Goal: Find specific page/section: Find specific page/section

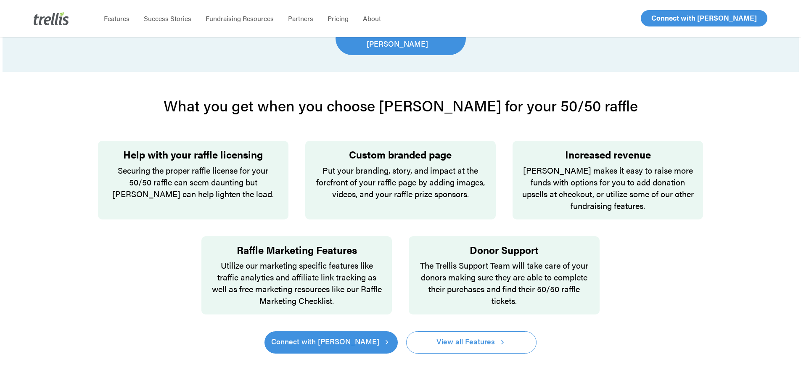
scroll to position [462, 0]
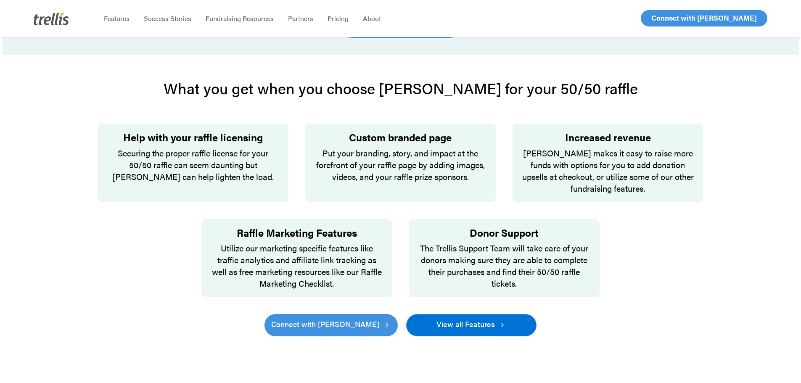
click at [497, 323] on link "View all Features" at bounding box center [471, 325] width 130 height 22
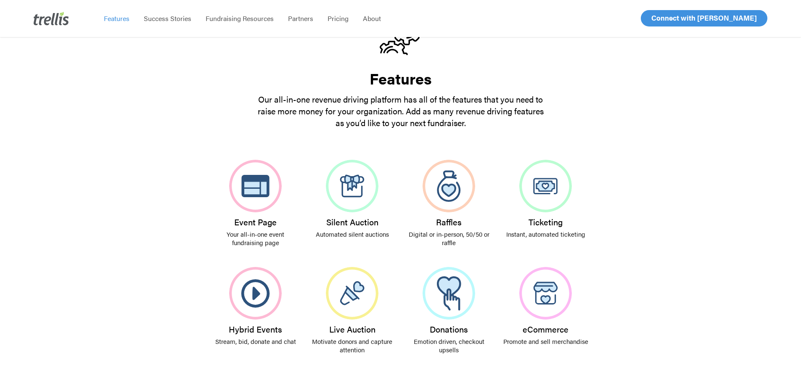
scroll to position [84, 0]
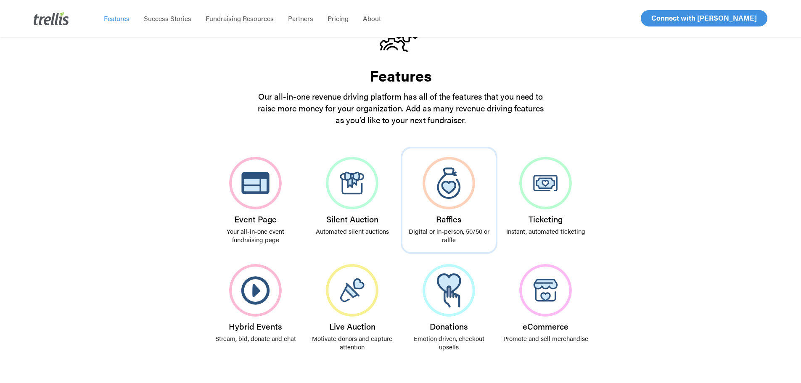
click at [436, 196] on img at bounding box center [449, 183] width 53 height 53
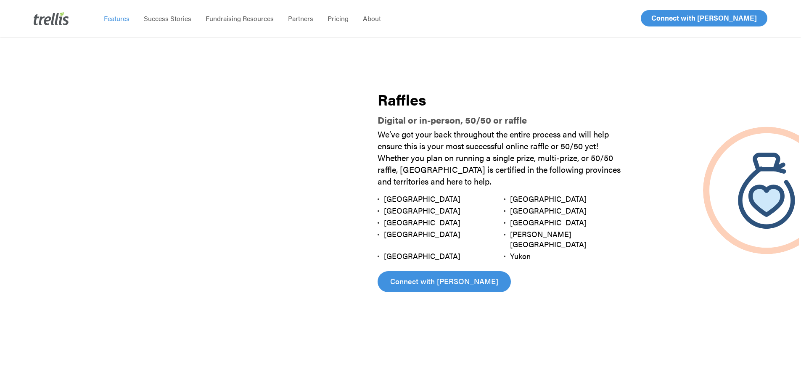
scroll to position [935, 0]
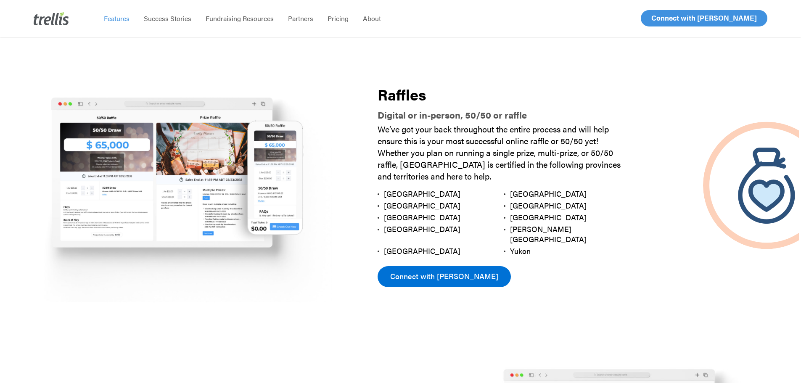
click at [448, 270] on span "Connect with [PERSON_NAME]" at bounding box center [444, 276] width 108 height 12
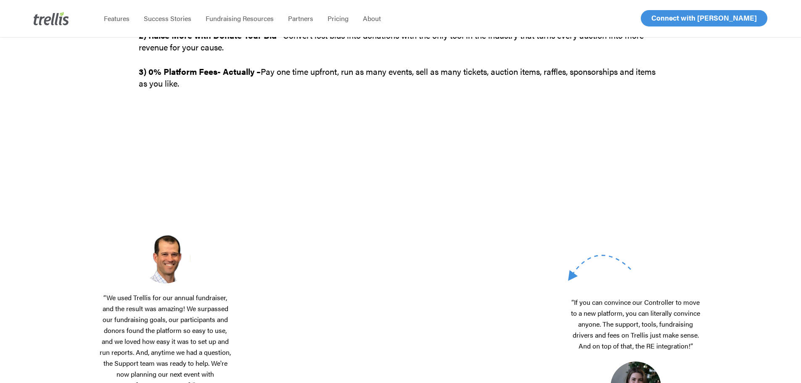
scroll to position [126, 0]
